Goal: Information Seeking & Learning: Learn about a topic

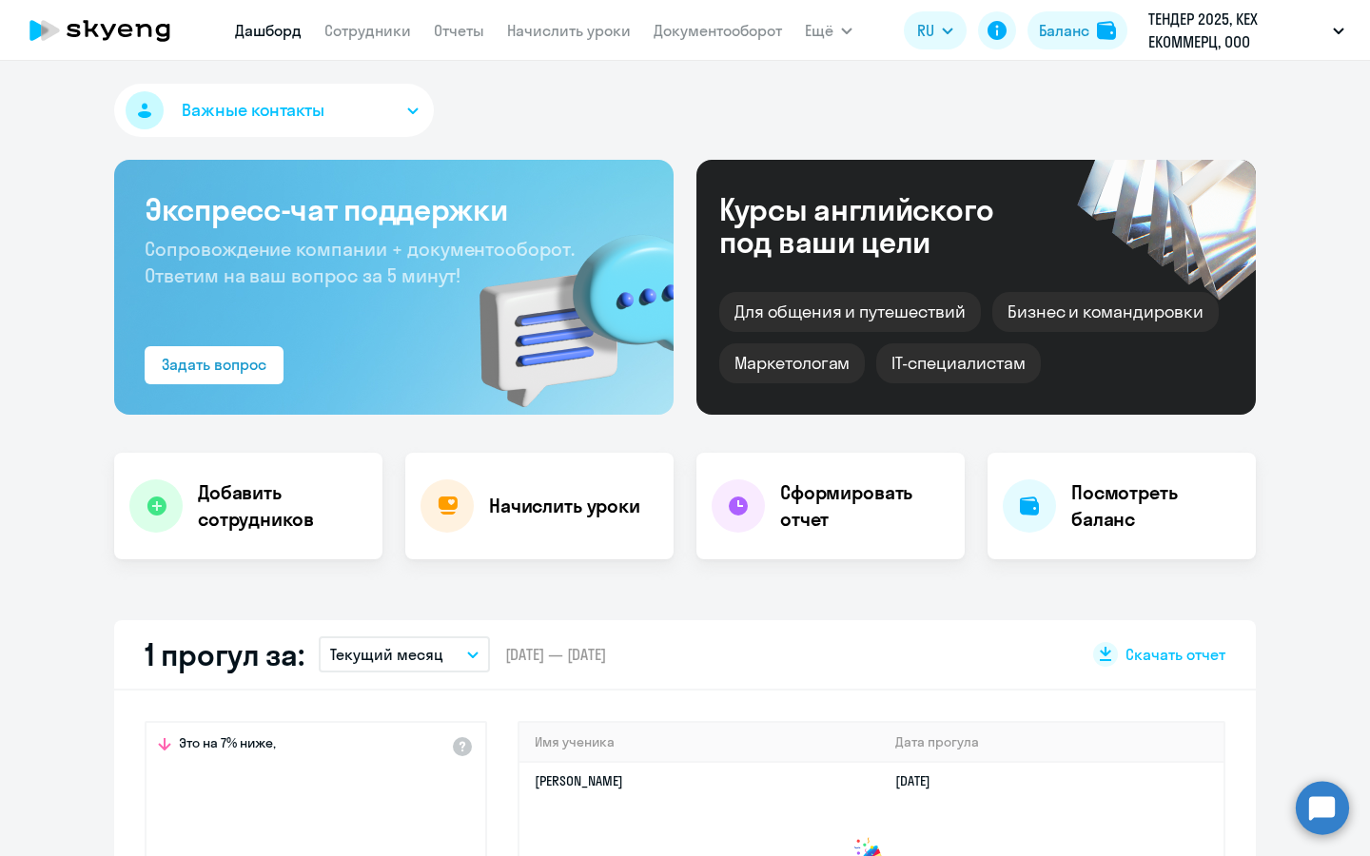
select select "30"
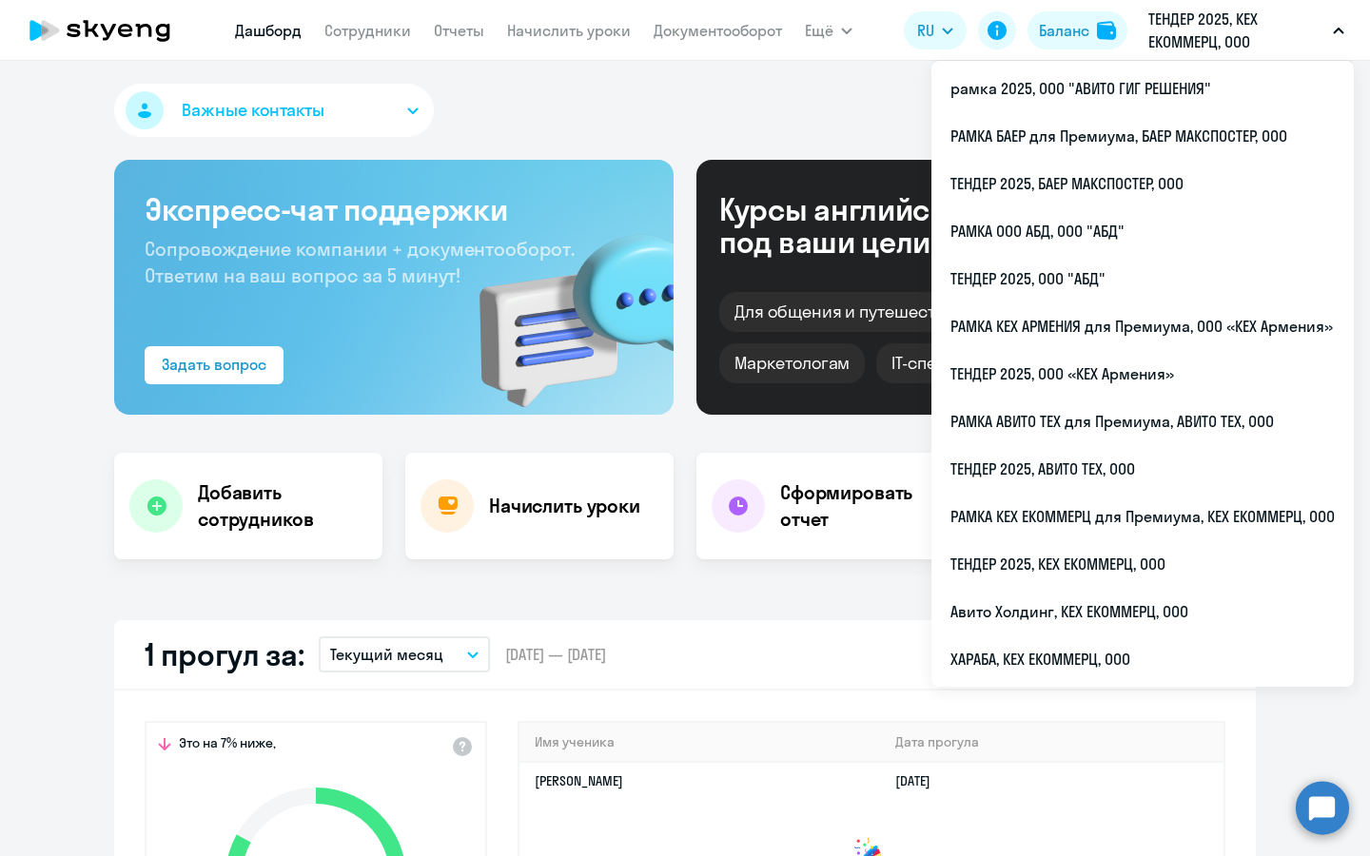
click at [1333, 30] on icon "button" at bounding box center [1338, 31] width 11 height 7
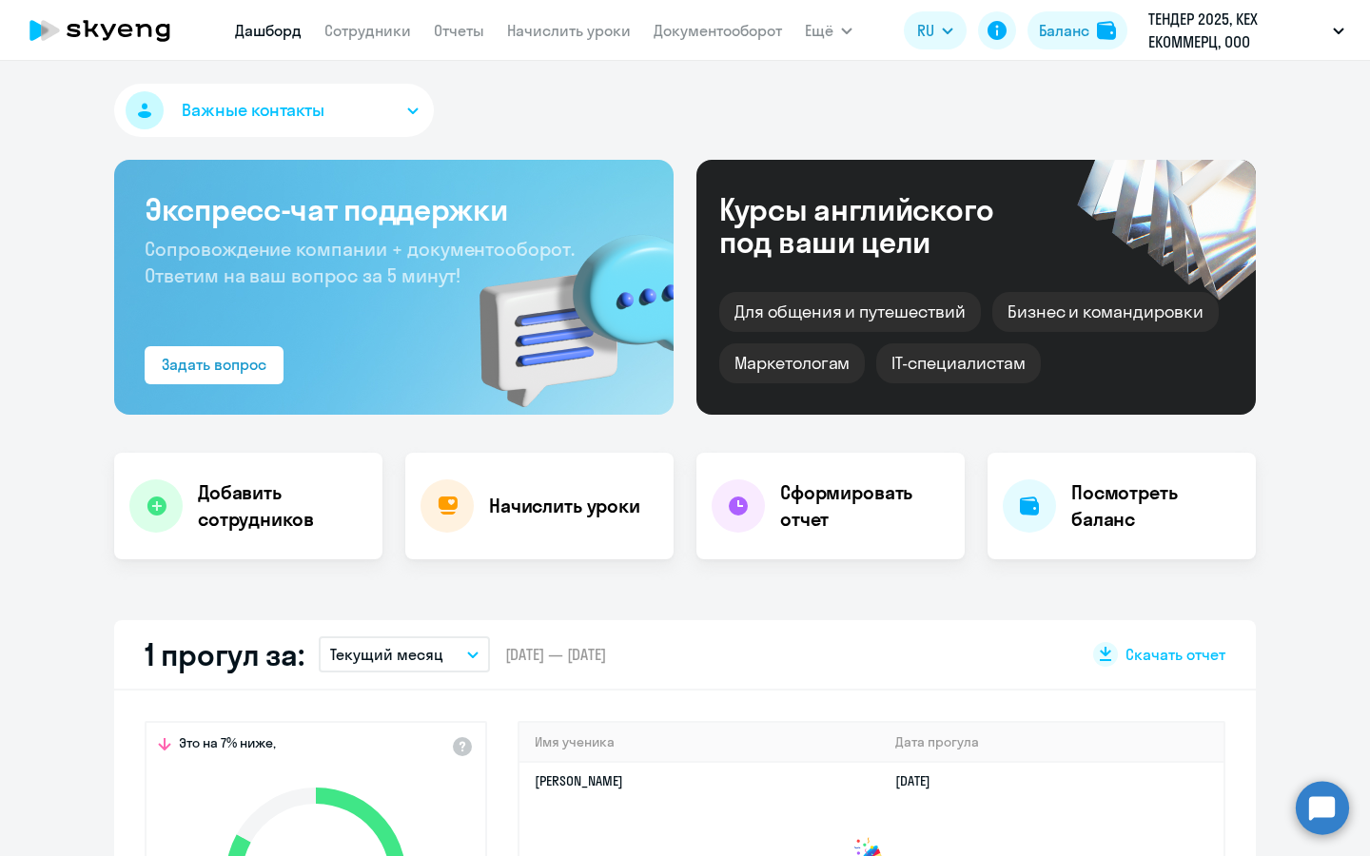
click at [1333, 30] on icon "button" at bounding box center [1338, 31] width 11 height 7
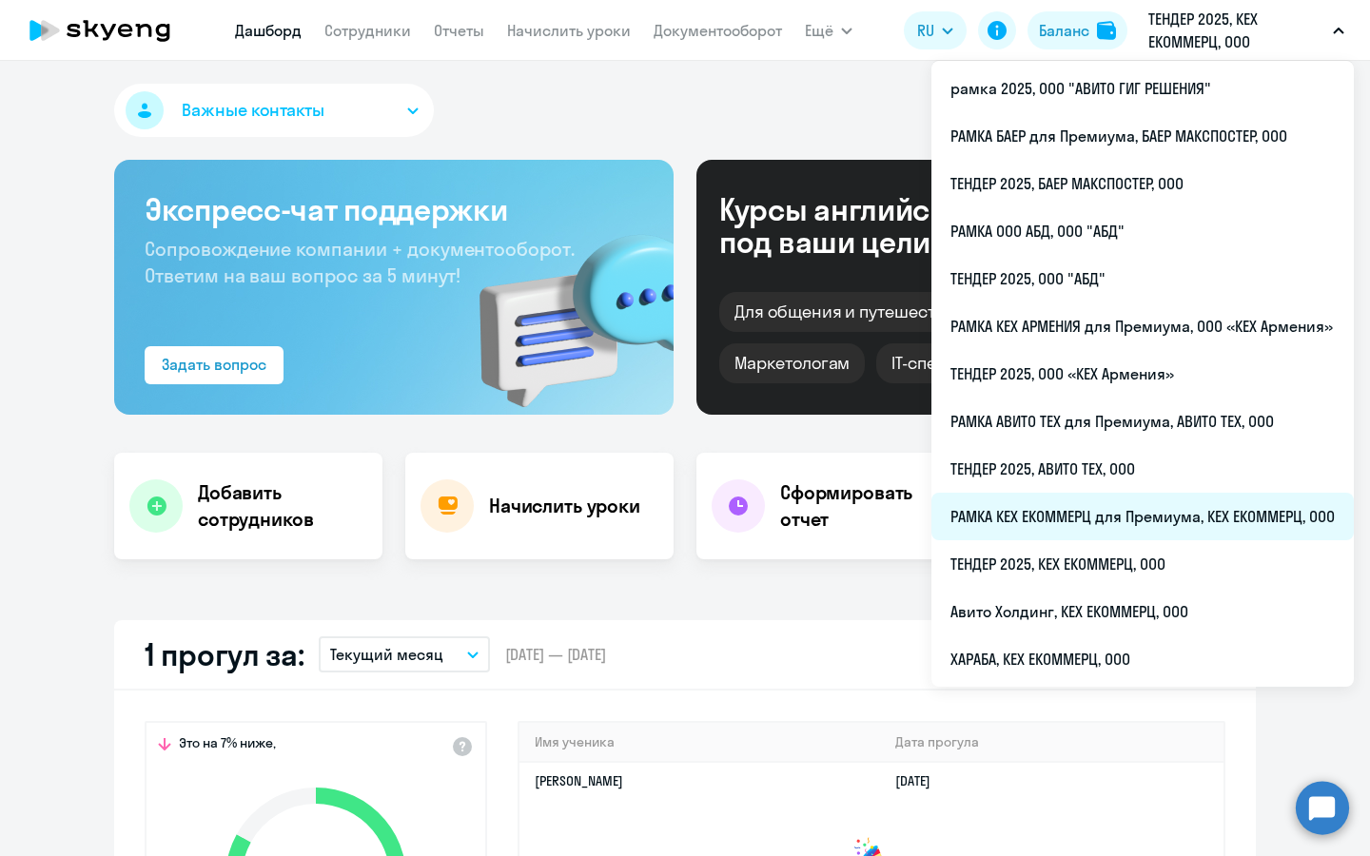
click at [1142, 525] on li "РАМКА КЕХ ЕКОММЕРЦ для Премиума, КЕХ ЕКОММЕРЦ, ООО" at bounding box center [1143, 517] width 422 height 48
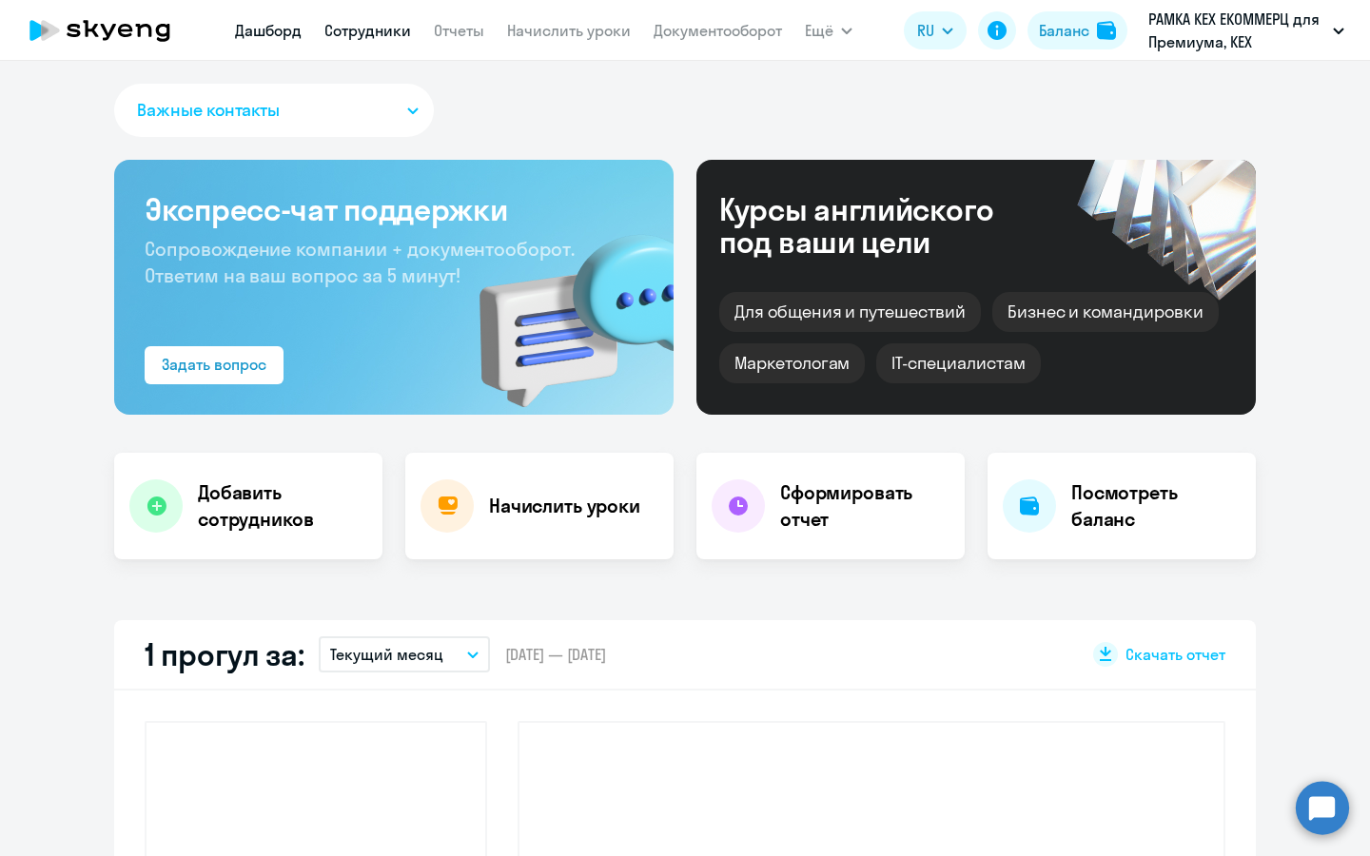
click at [362, 28] on link "Сотрудники" at bounding box center [367, 30] width 87 height 19
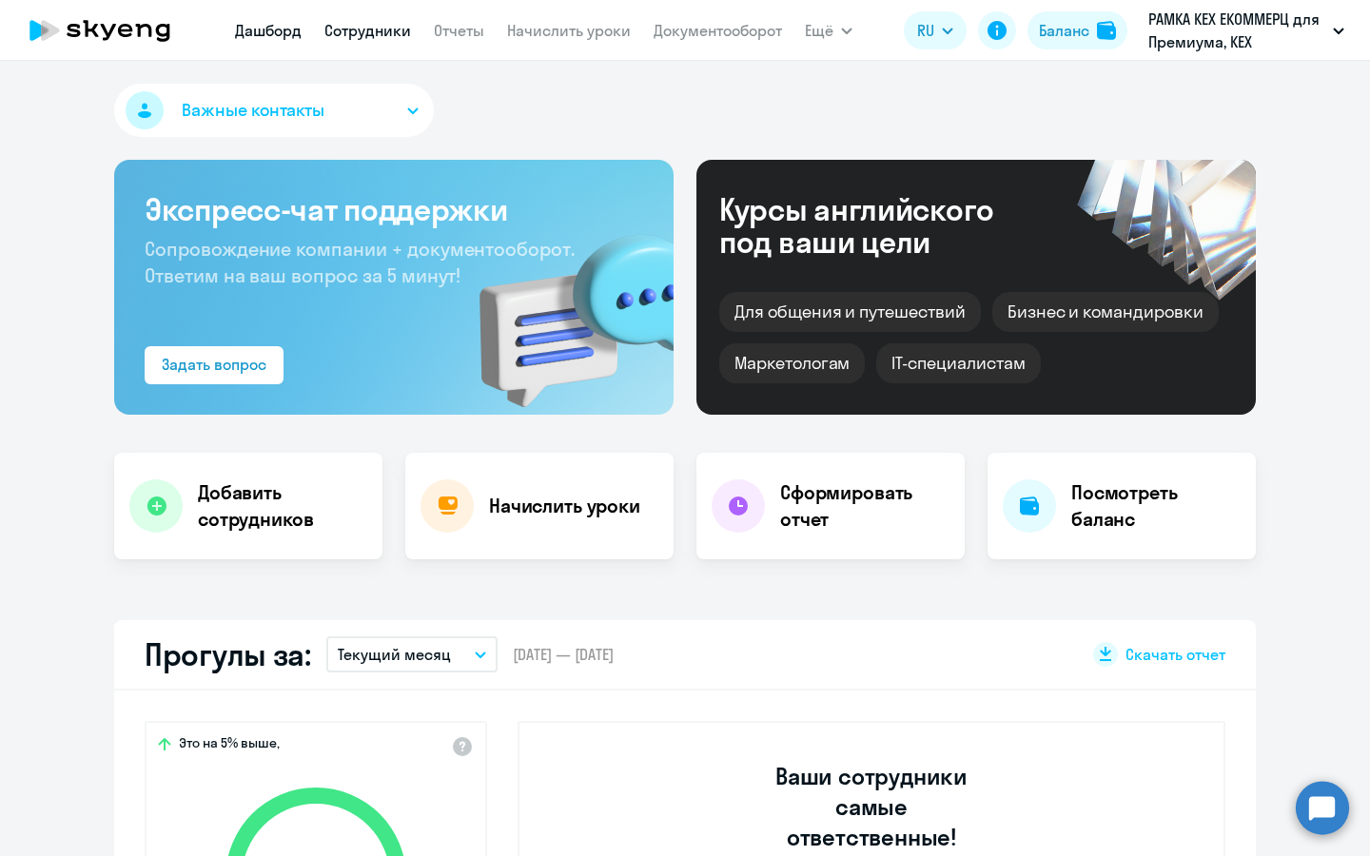
click at [384, 32] on link "Сотрудники" at bounding box center [367, 30] width 87 height 19
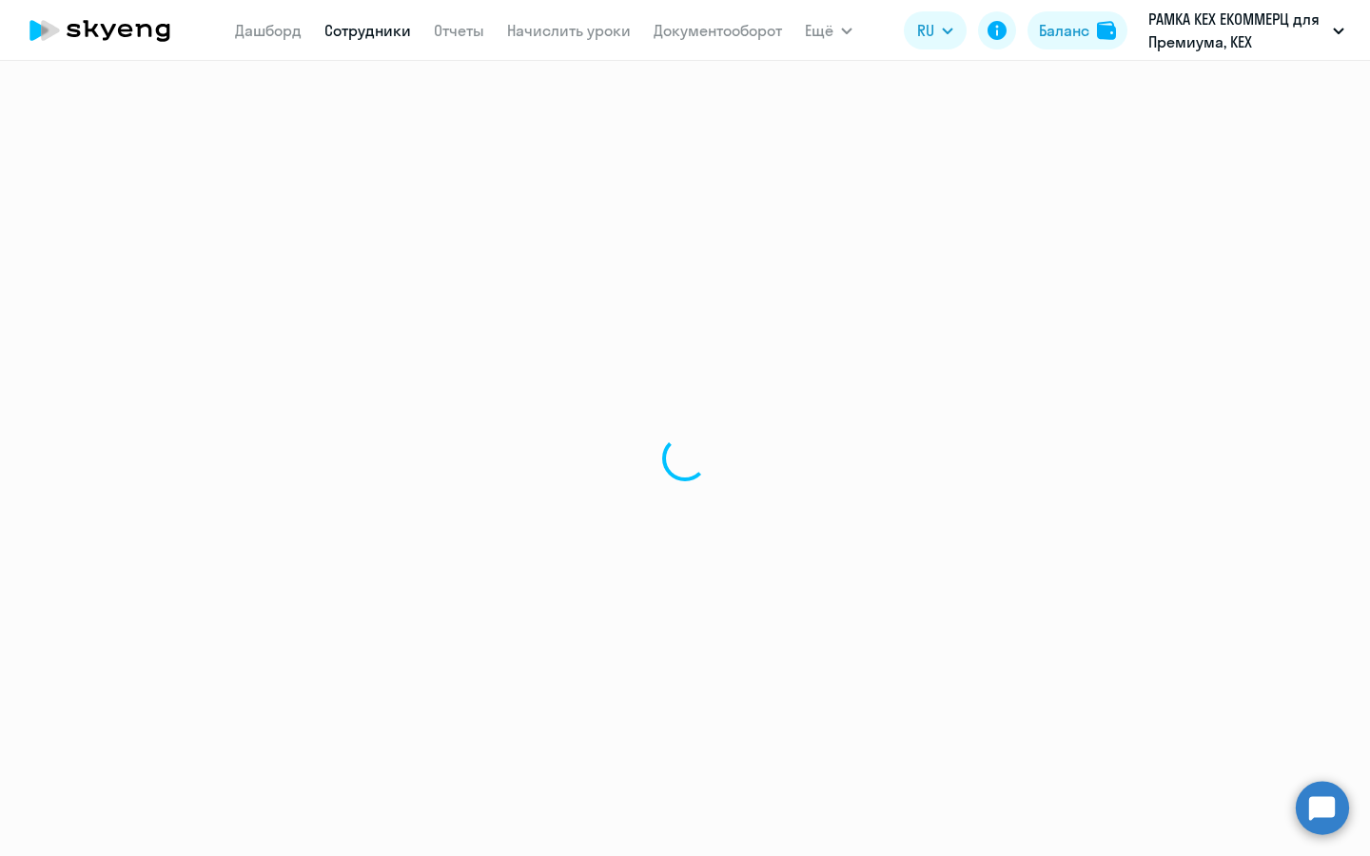
select select "30"
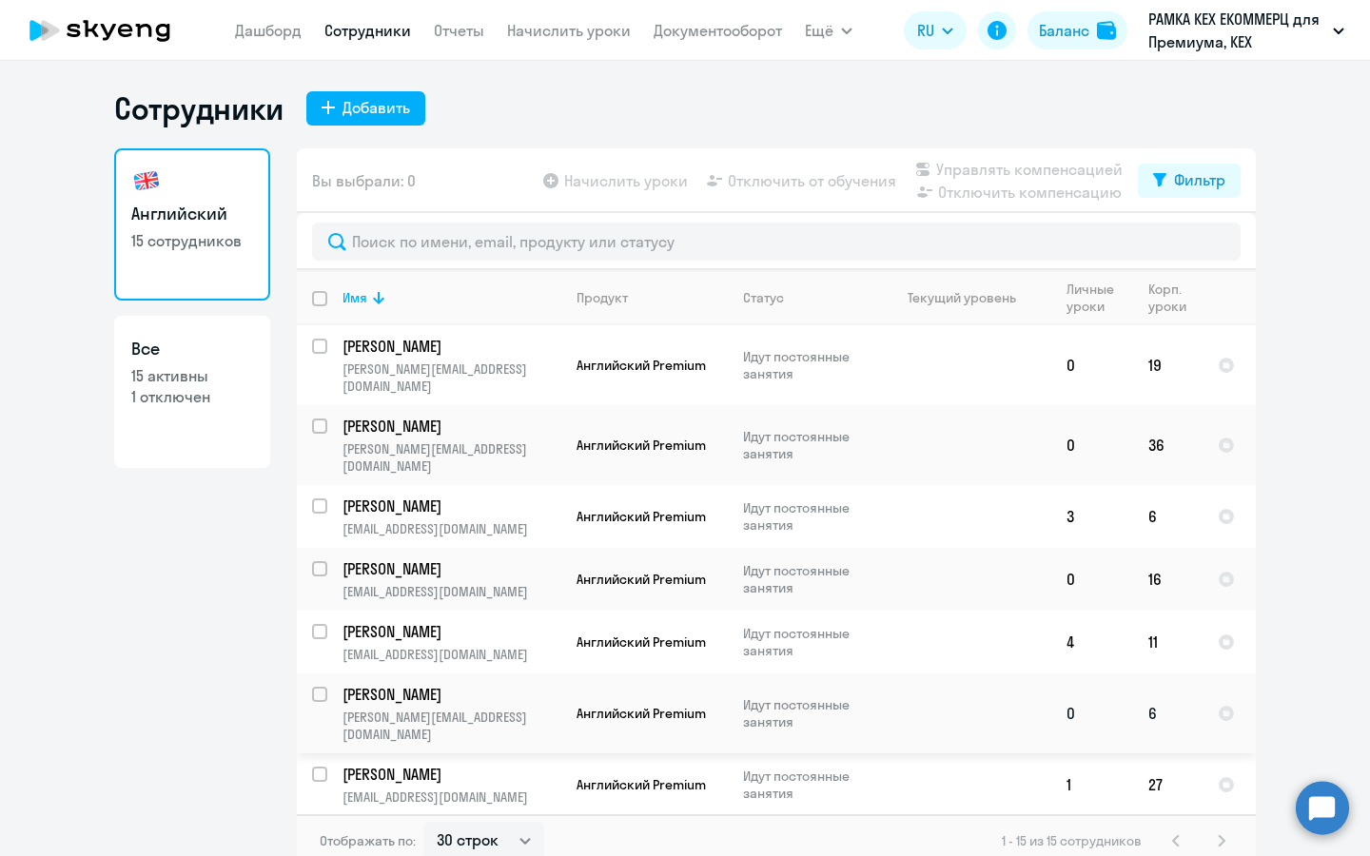
click at [500, 684] on p "[PERSON_NAME]" at bounding box center [450, 694] width 215 height 21
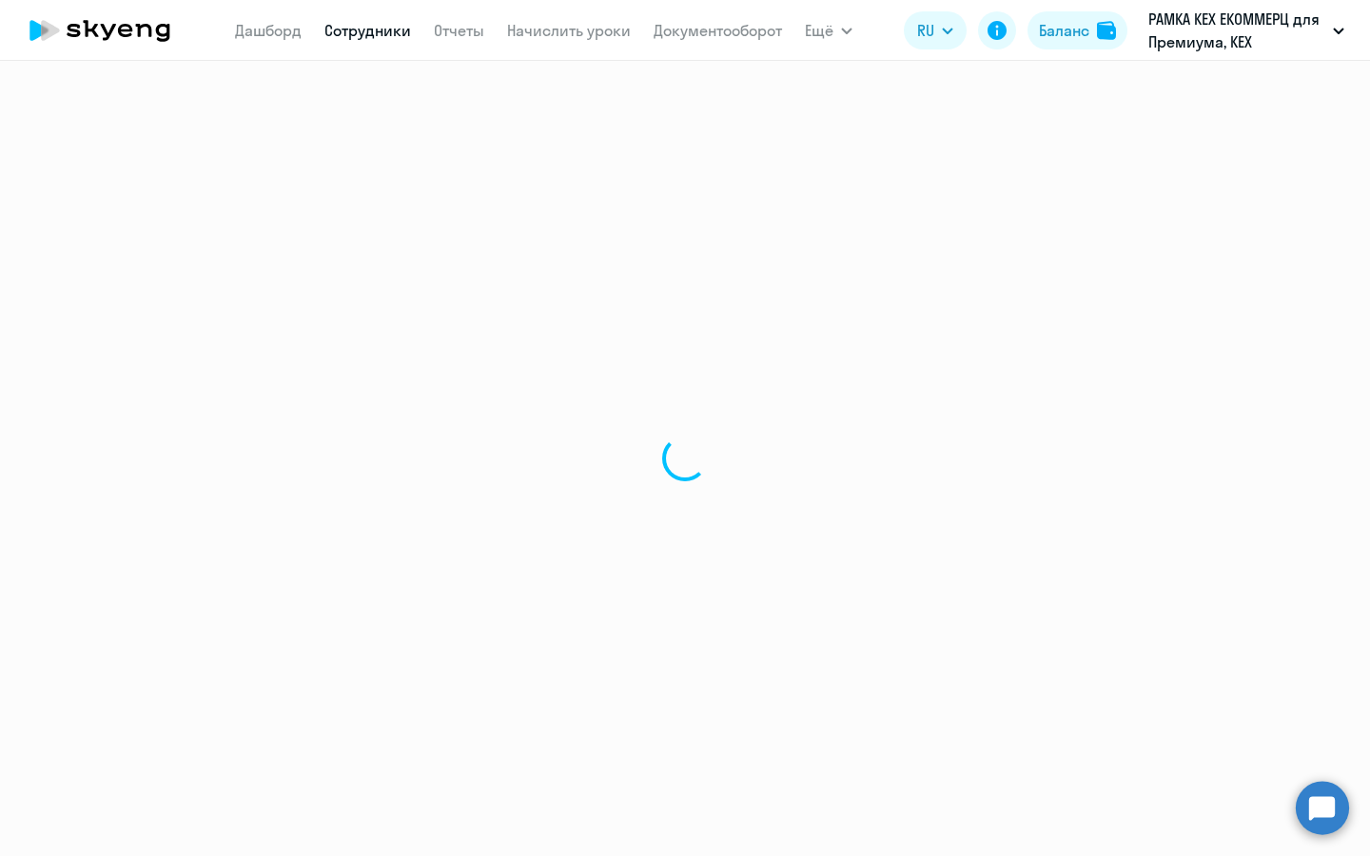
select select "english"
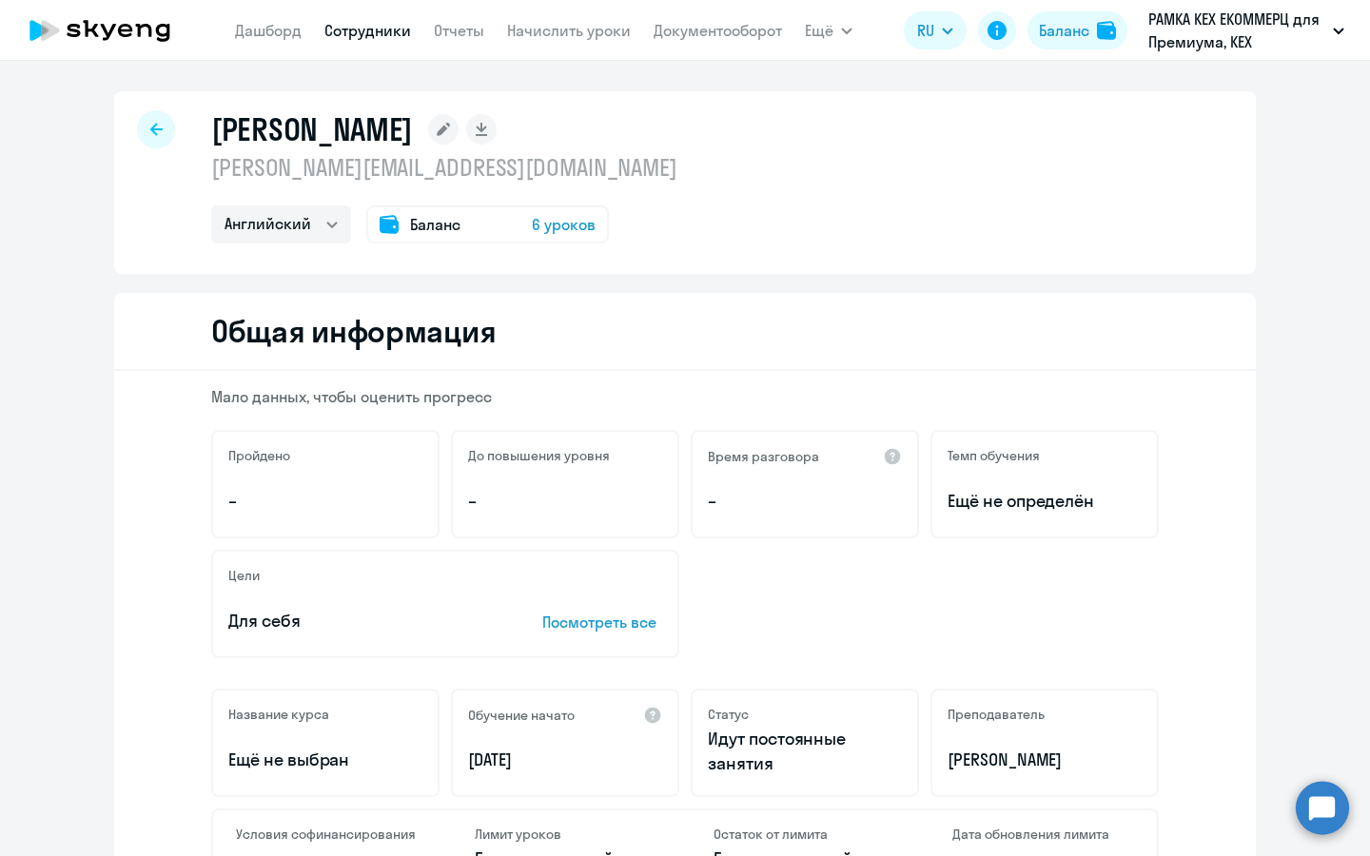
click at [575, 214] on span "6 уроков" at bounding box center [564, 224] width 64 height 23
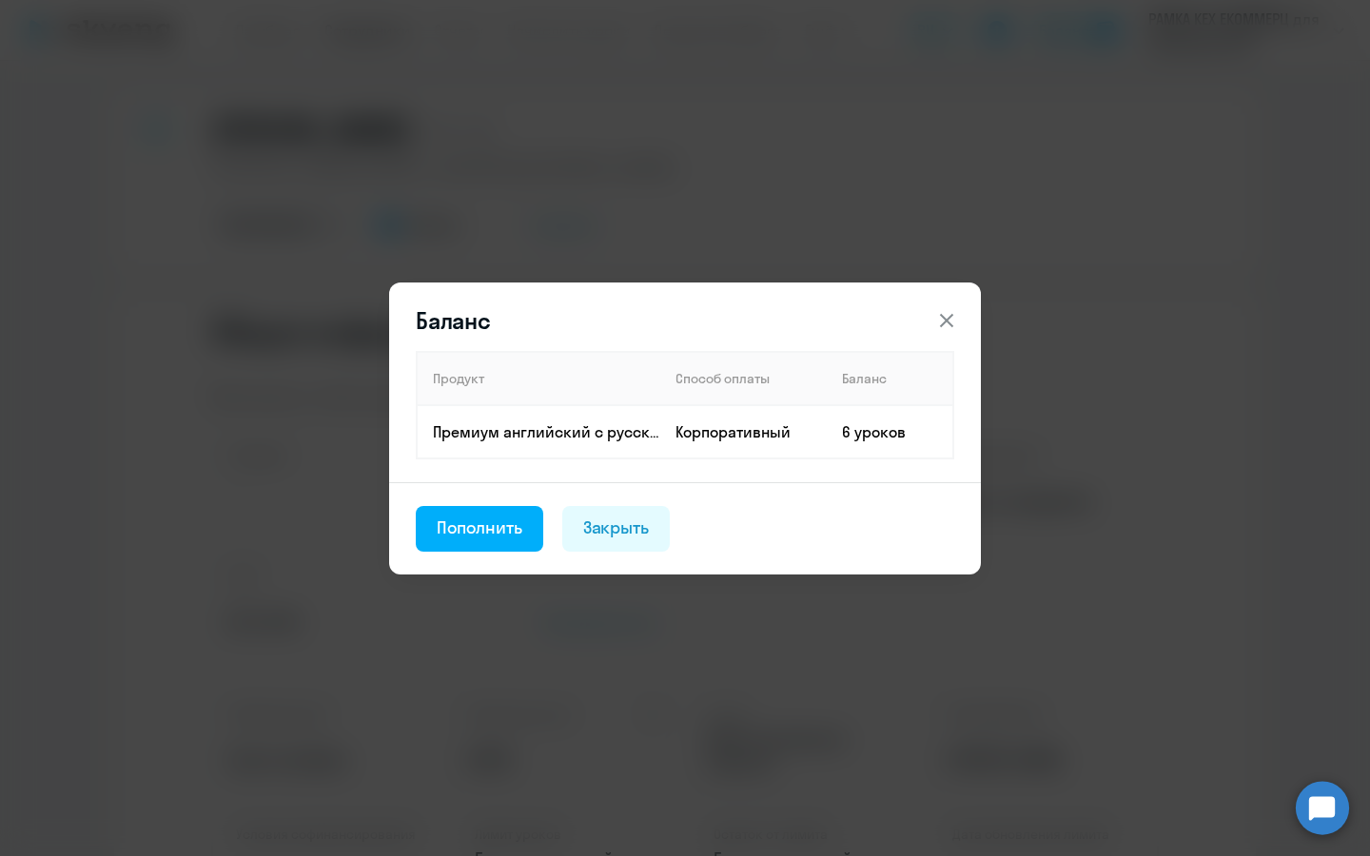
click at [933, 316] on button at bounding box center [947, 321] width 38 height 38
